Goal: Information Seeking & Learning: Learn about a topic

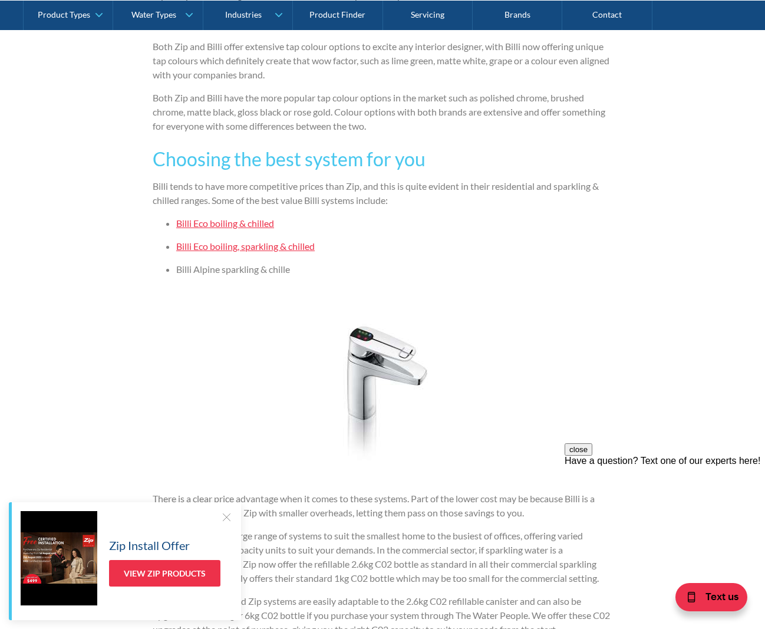
scroll to position [2240, 0]
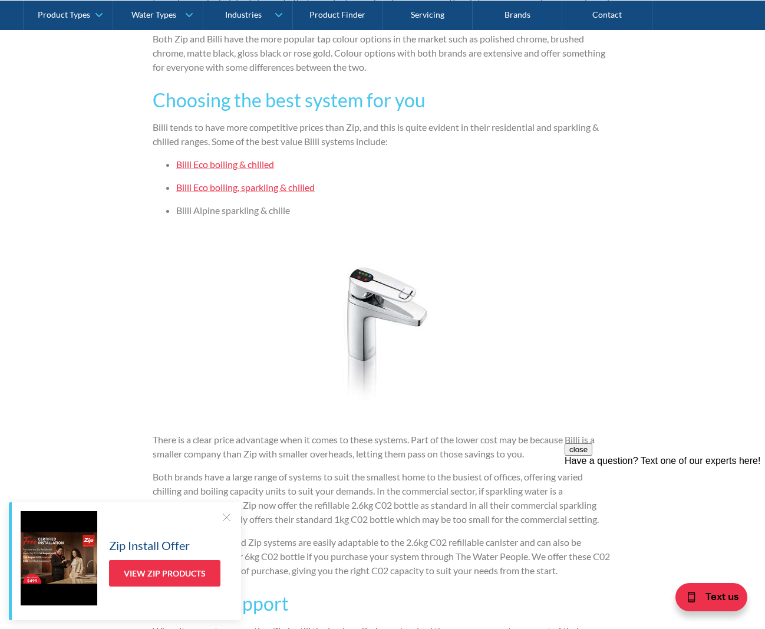
click at [238, 187] on link "Billi Eco boiling, sparkling & chilled" at bounding box center [245, 187] width 139 height 11
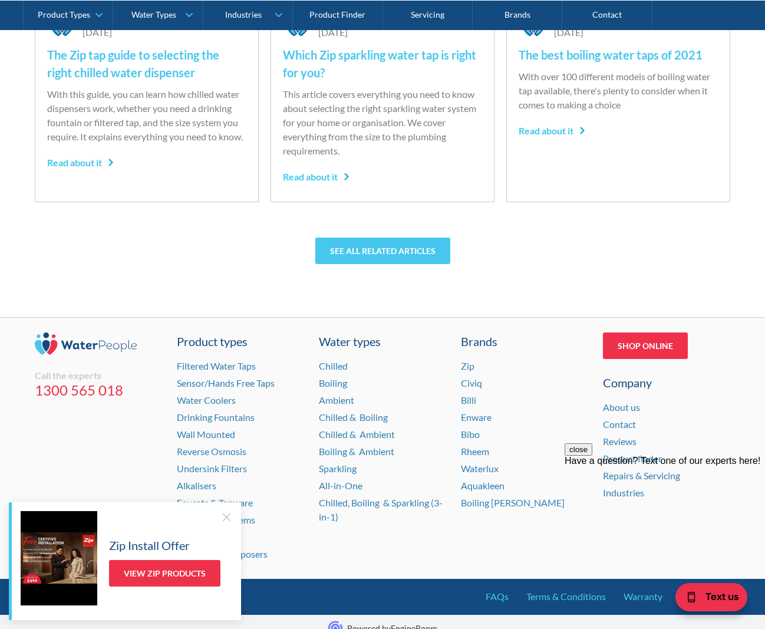
scroll to position [3460, 0]
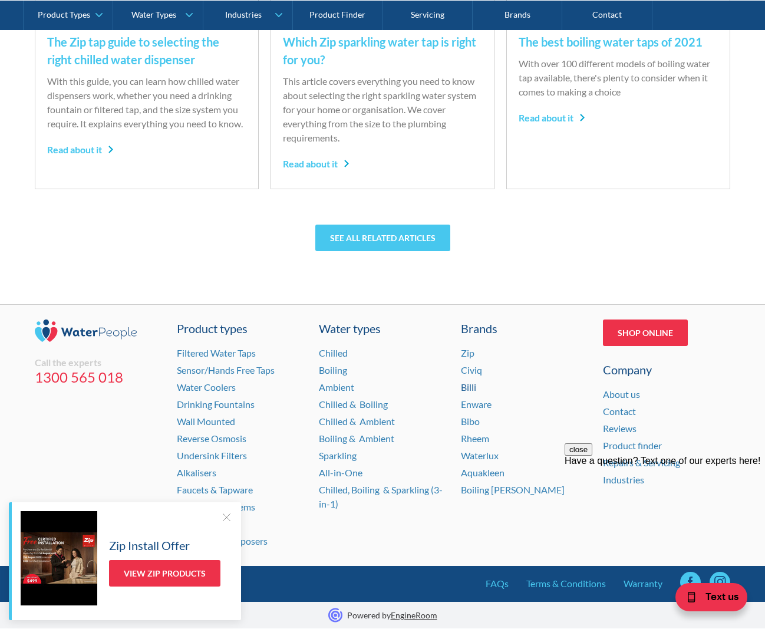
click at [473, 386] on link "Billi" at bounding box center [468, 386] width 15 height 11
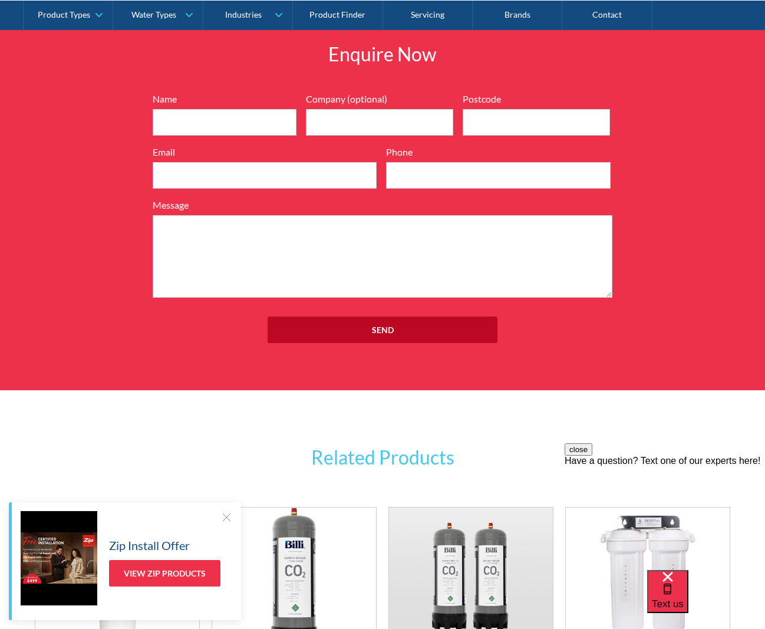
scroll to position [1886, 0]
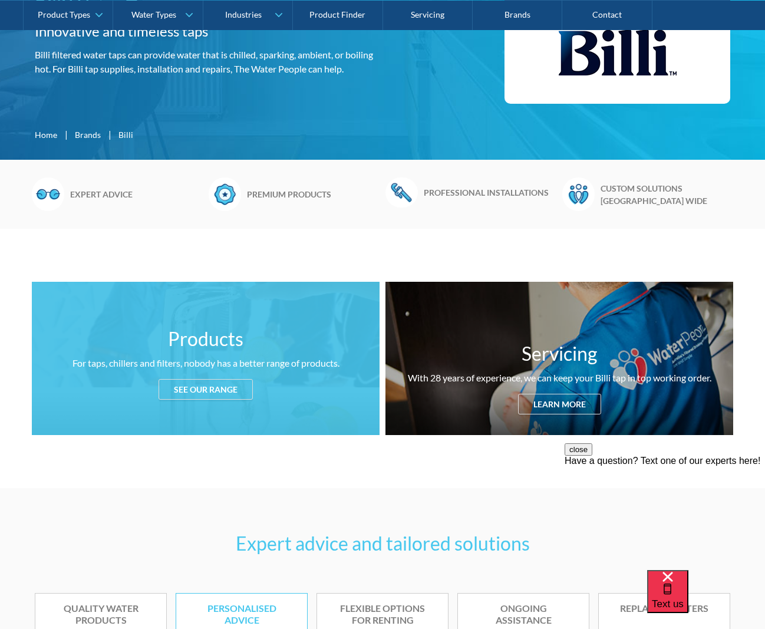
click at [224, 388] on div "See our range" at bounding box center [206, 389] width 94 height 21
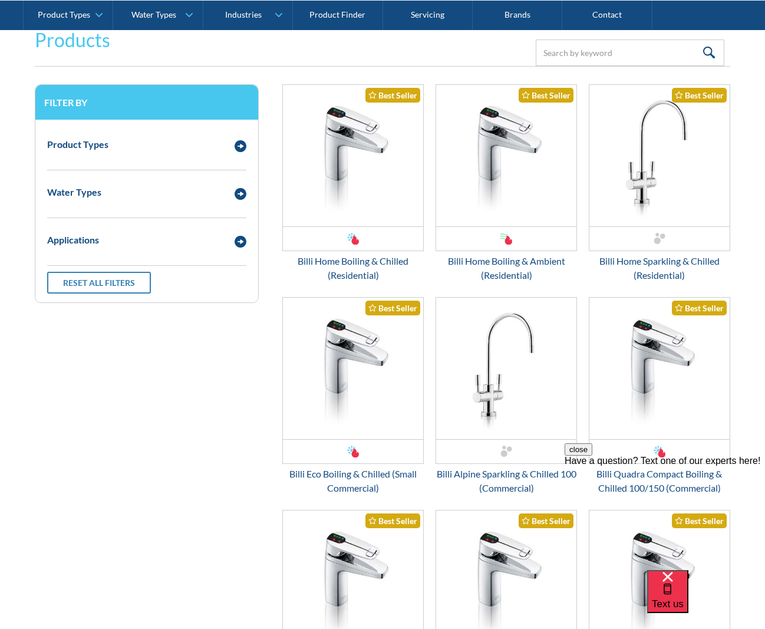
scroll to position [1592, 0]
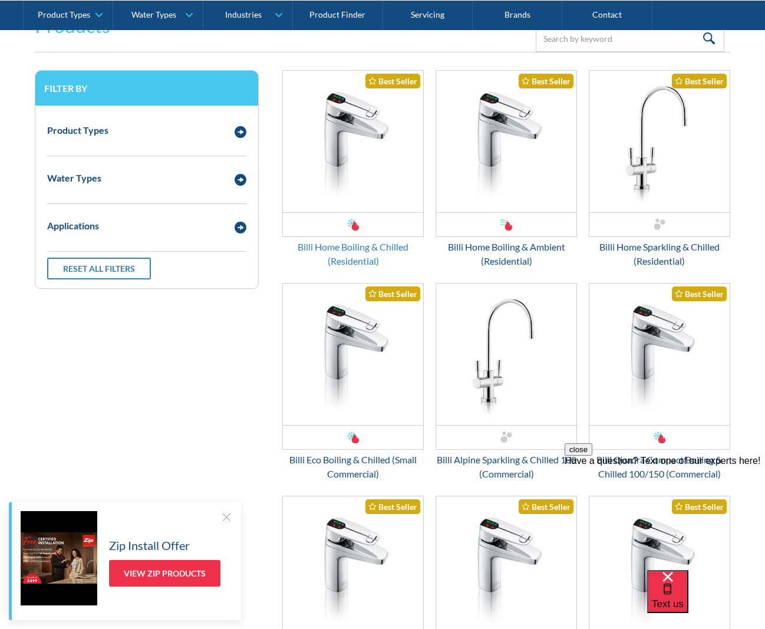
click at [369, 246] on div "Billi Home Boiling & Chilled (Residential)" at bounding box center [352, 254] width 141 height 28
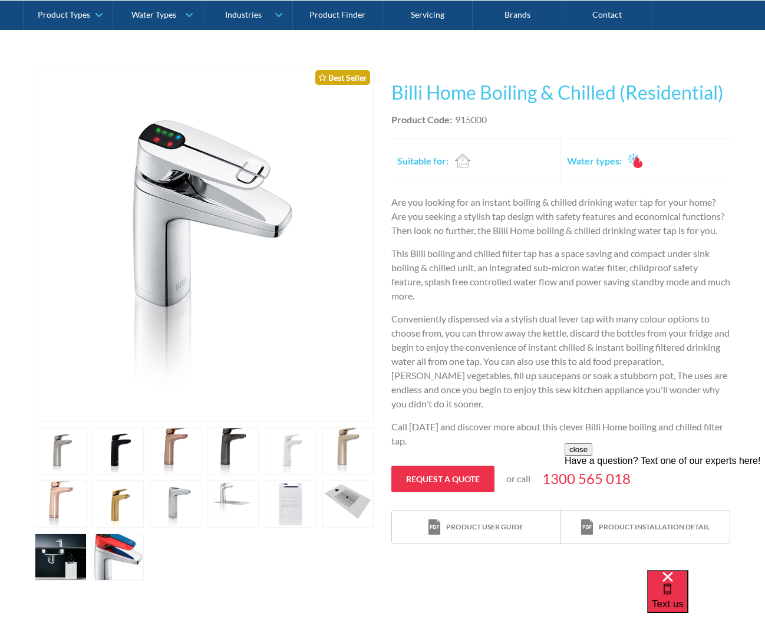
scroll to position [236, 0]
